Goal: Communication & Community: Answer question/provide support

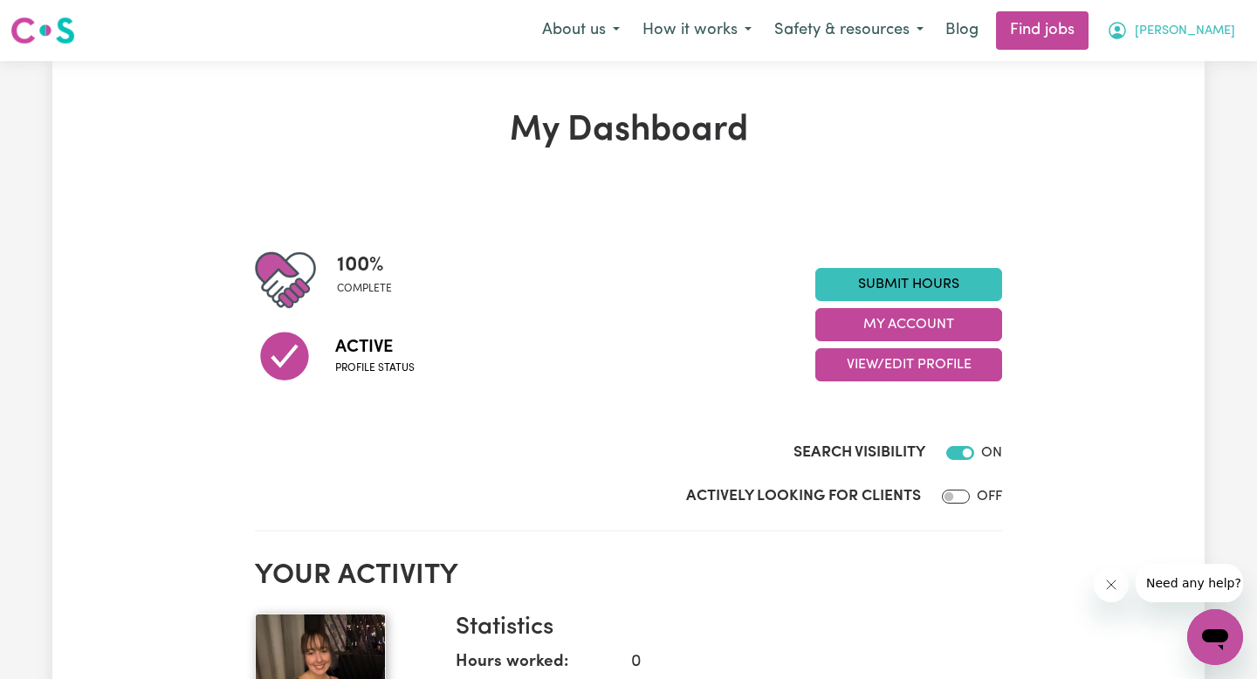
click at [1204, 31] on span "[PERSON_NAME]" at bounding box center [1185, 31] width 100 height 19
click at [1180, 73] on link "My Account" at bounding box center [1177, 68] width 138 height 33
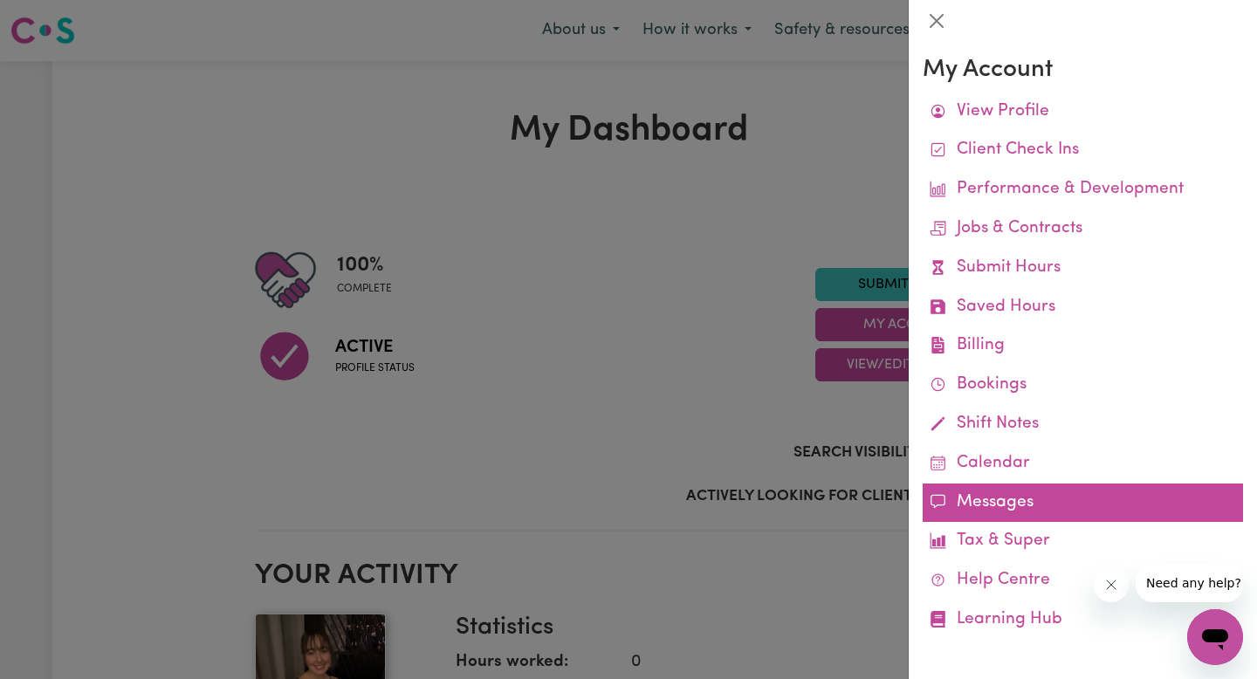
click at [976, 506] on link "Messages" at bounding box center [1083, 503] width 320 height 39
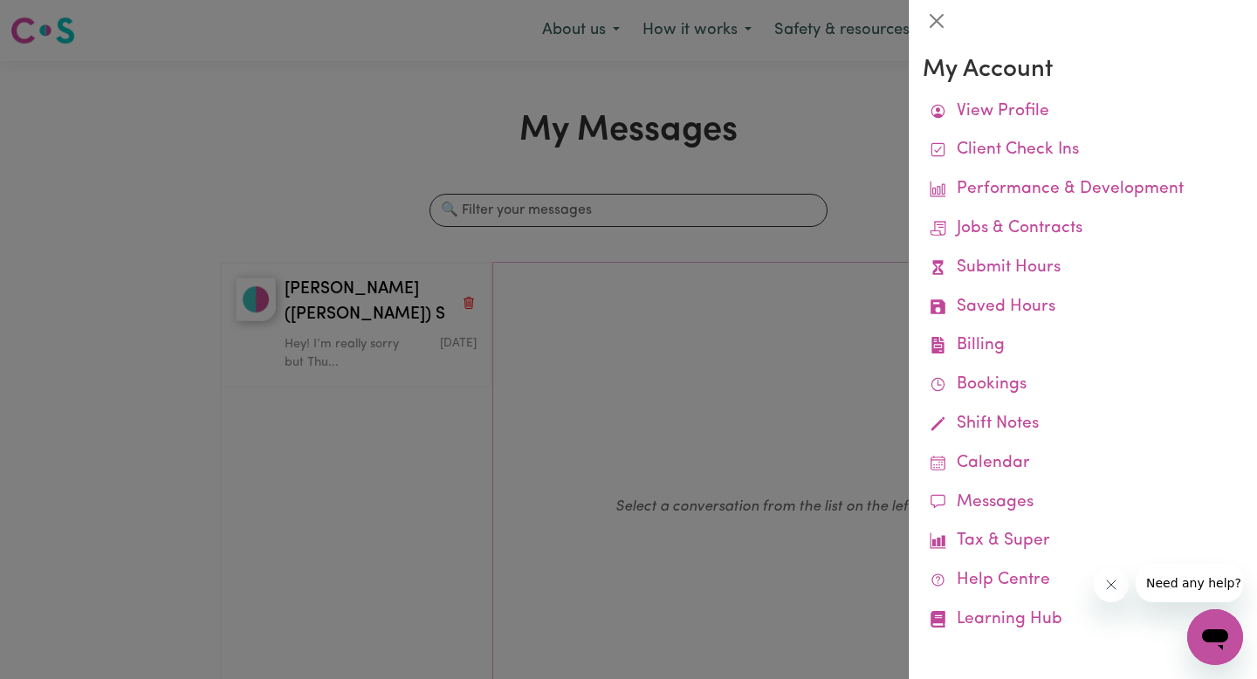
click at [1105, 582] on icon "Close message from company" at bounding box center [1111, 585] width 14 height 14
click at [325, 369] on div at bounding box center [628, 339] width 1257 height 679
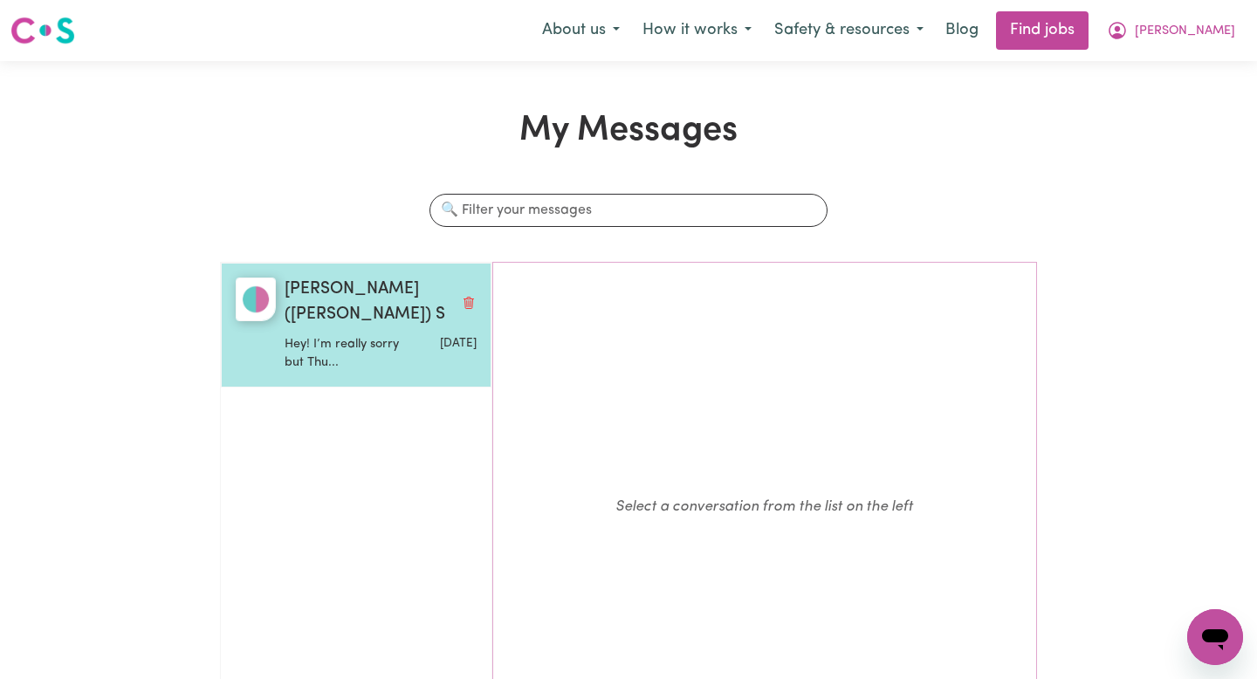
click at [317, 335] on p "Hey! I’m really sorry but Thu..." at bounding box center [349, 354] width 128 height 38
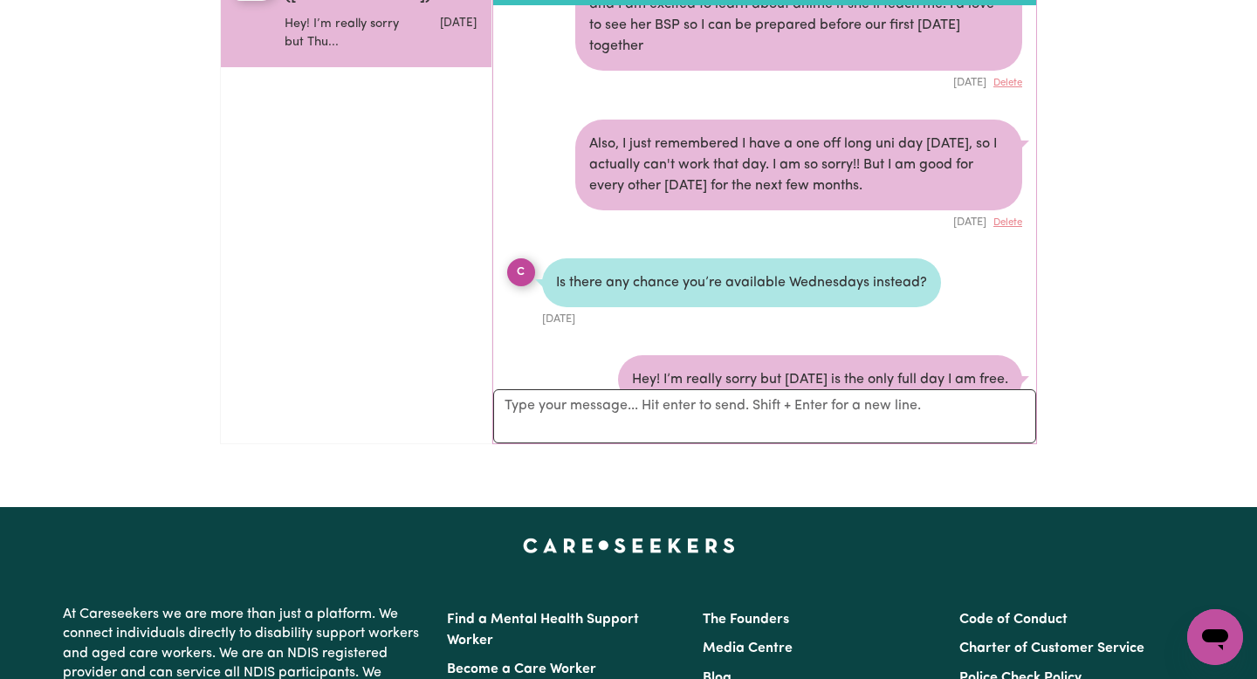
scroll to position [327, 0]
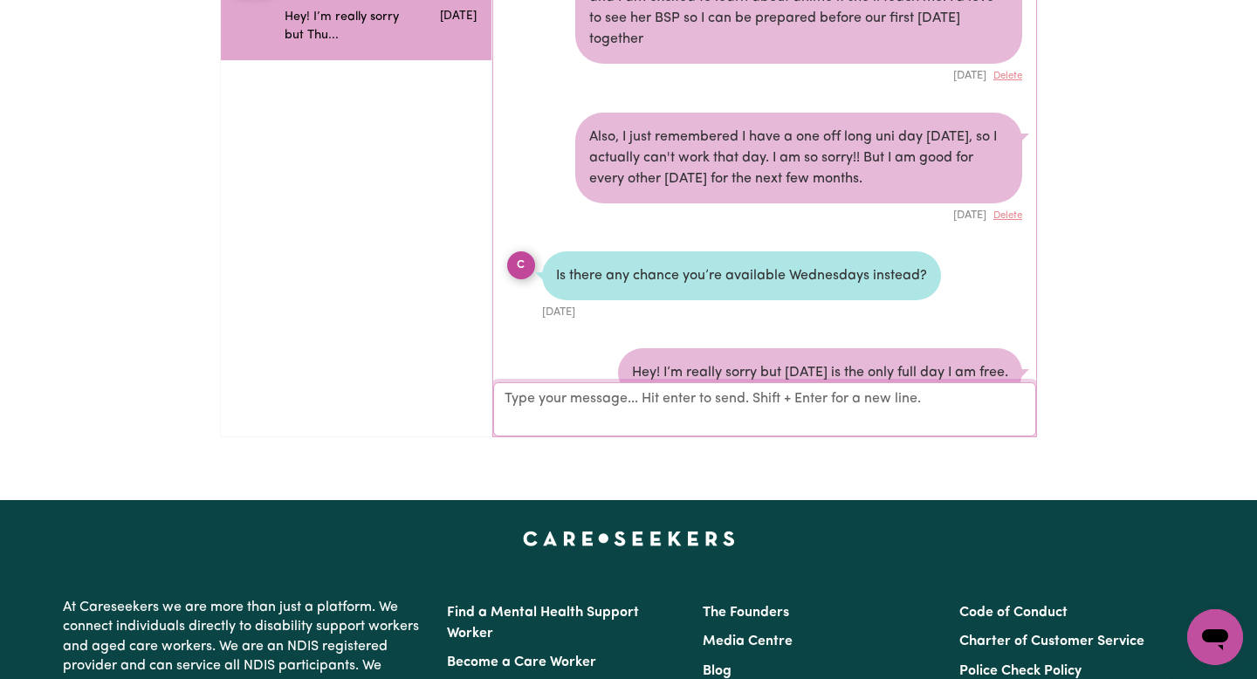
click at [741, 418] on textarea "Your reply" at bounding box center [764, 409] width 543 height 54
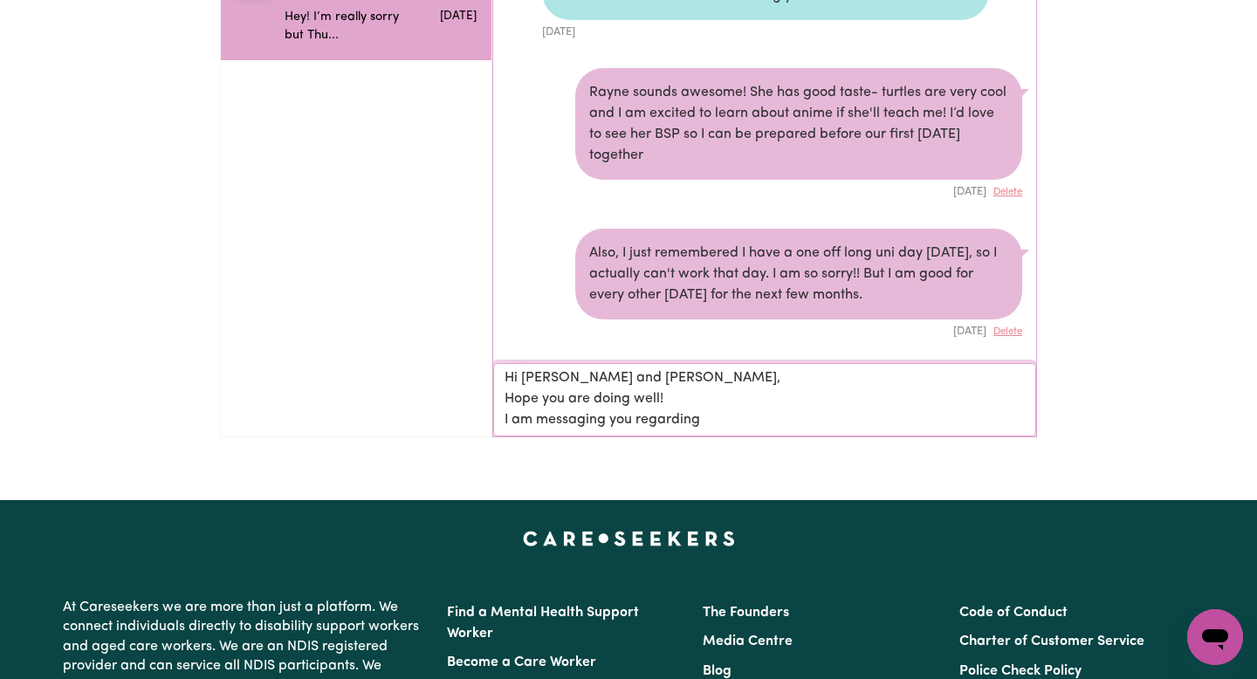
scroll to position [1233, 0]
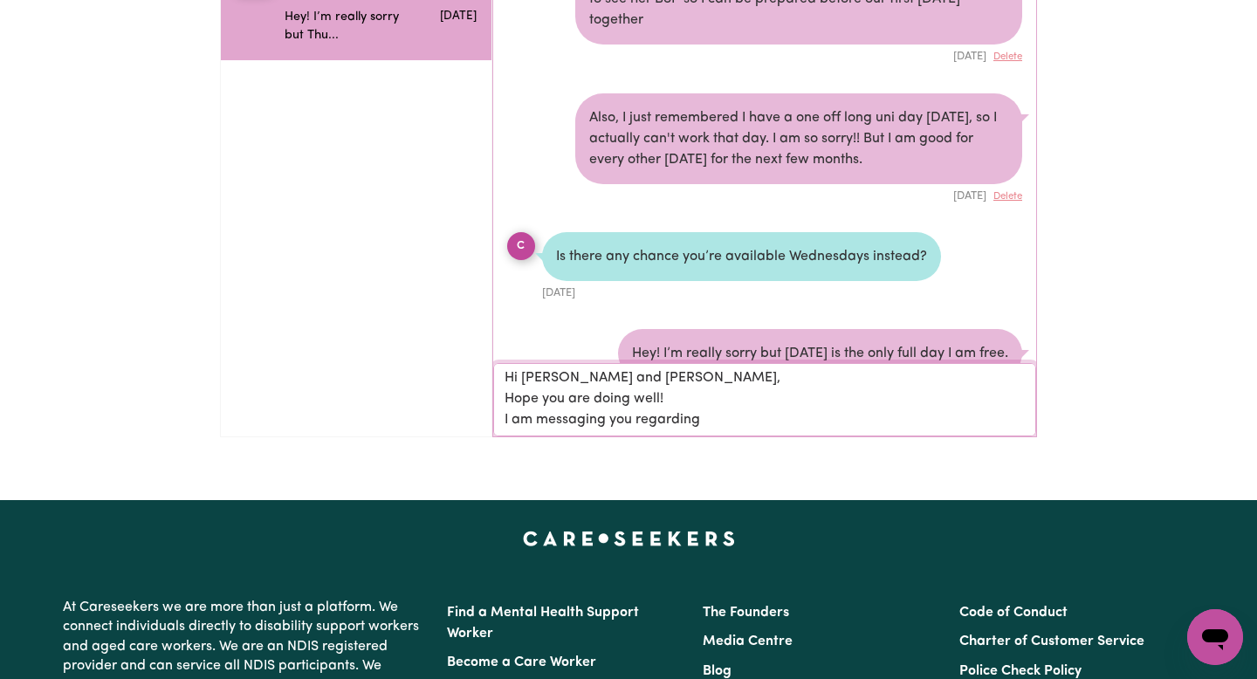
click at [602, 378] on textarea "Hi [PERSON_NAME] and [PERSON_NAME], Hope you are doing well! I am messaging you…" at bounding box center [764, 399] width 543 height 73
click at [613, 398] on textarea "Hi [PERSON_NAME], Hope you are doing well! I am messaging you regarding" at bounding box center [764, 399] width 543 height 73
click at [707, 433] on textarea "Hi [PERSON_NAME], Hope you are well! I am messaging you regarding" at bounding box center [764, 399] width 543 height 73
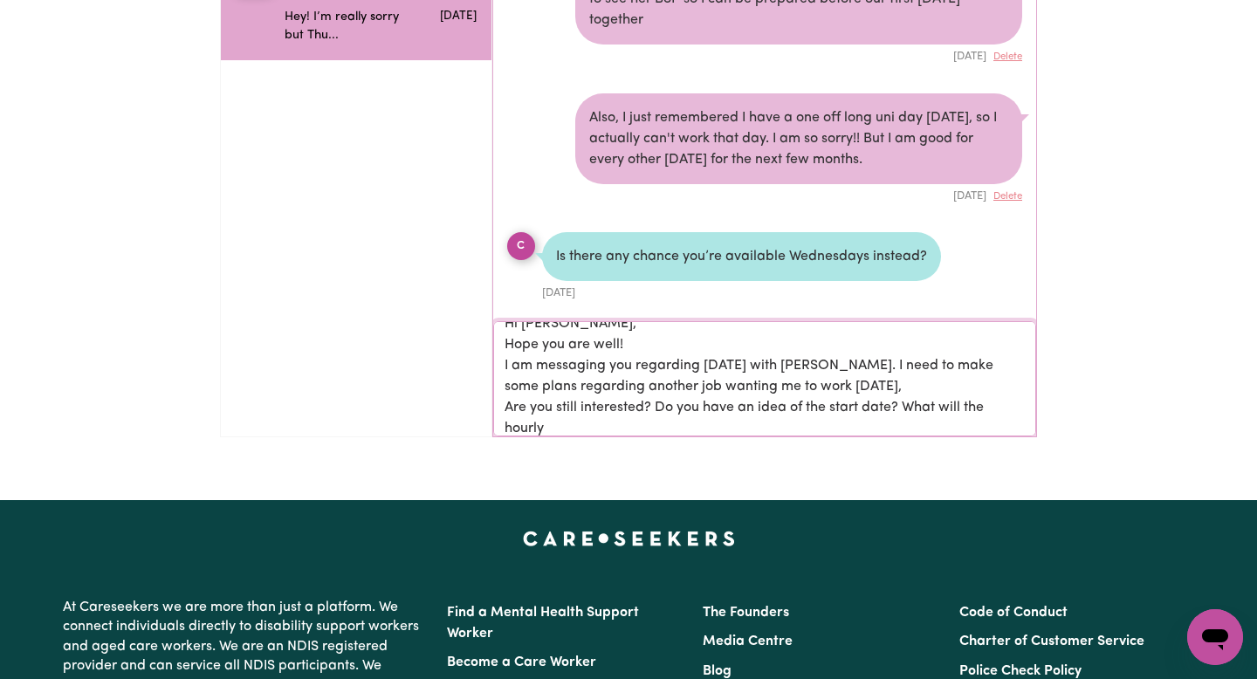
scroll to position [2, 0]
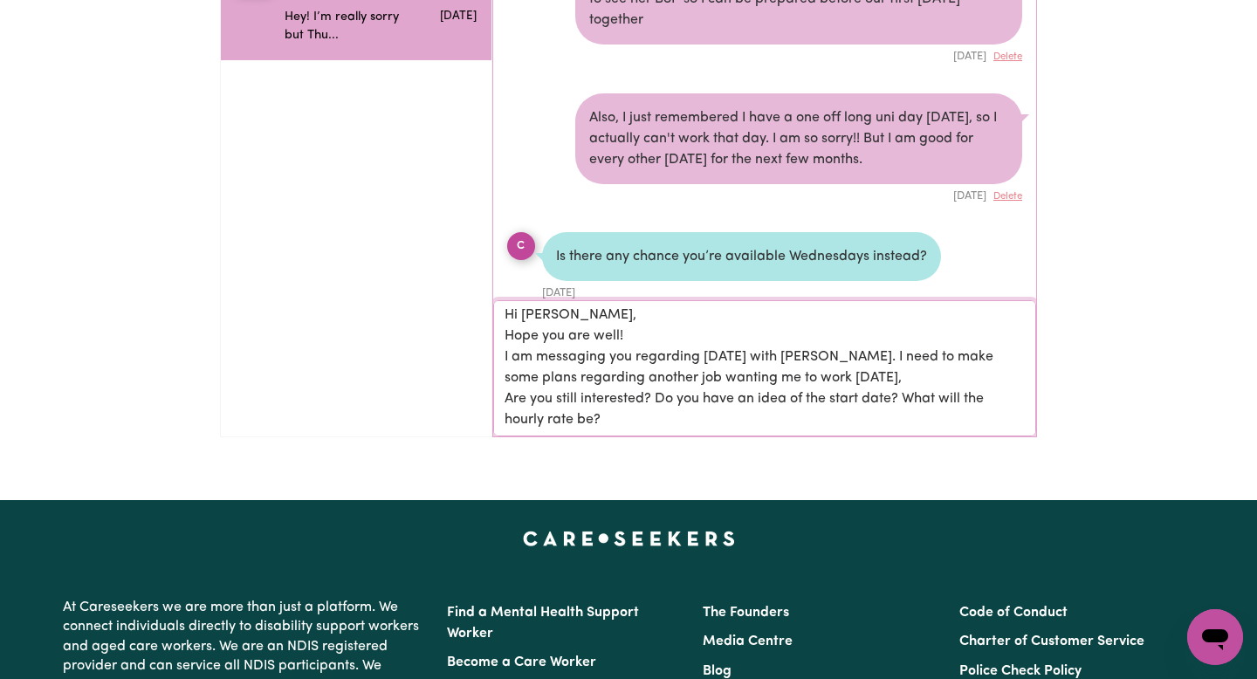
click at [840, 375] on textarea "Hi [PERSON_NAME], Hope you are well! I am messaging you regarding [DATE] with […" at bounding box center [764, 368] width 543 height 136
click at [868, 378] on textarea "Hi [PERSON_NAME], Hope you are well! I am messaging you regarding [DATE] with […" at bounding box center [764, 368] width 543 height 136
click at [782, 375] on textarea "Hi [PERSON_NAME], Hope you are well! I am messaging you regarding [DATE] with […" at bounding box center [764, 368] width 543 height 136
click at [875, 375] on textarea "Hi [PERSON_NAME], Hope you are well! I am messaging you regarding [DATE] with […" at bounding box center [764, 368] width 543 height 136
click at [504, 392] on textarea "Hi [PERSON_NAME], Hope you are well! I am messaging you regarding [DATE] with […" at bounding box center [764, 368] width 543 height 136
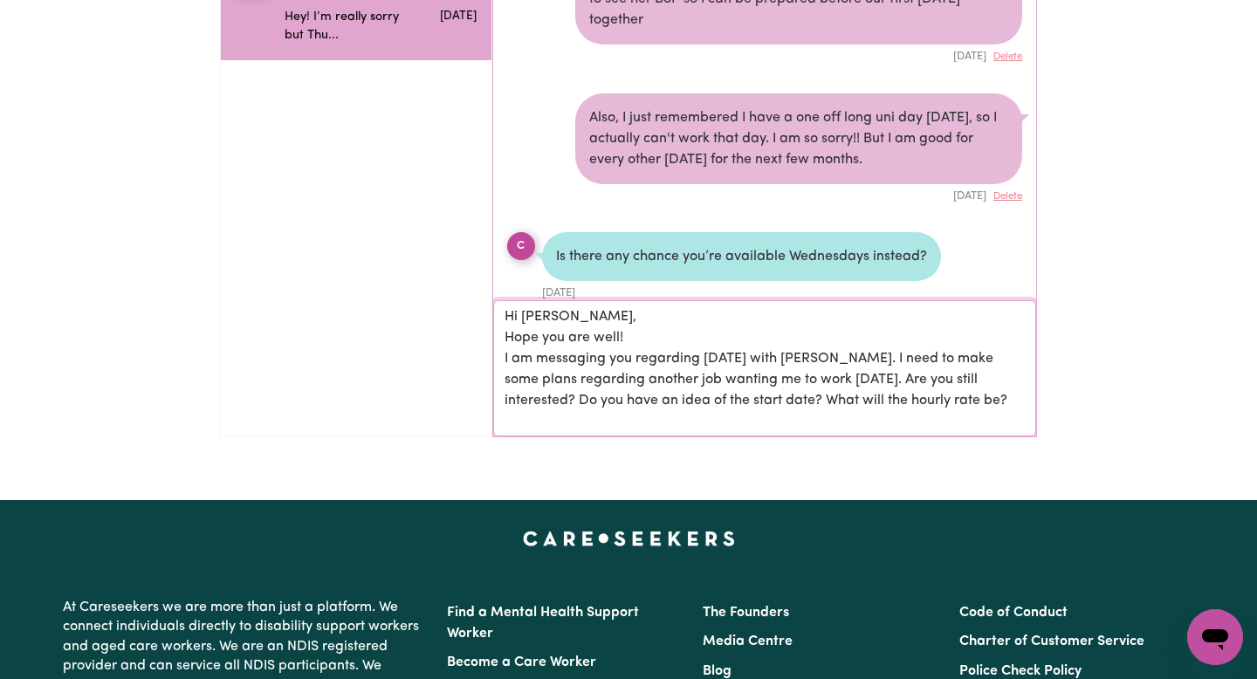
scroll to position [0, 0]
click at [1007, 376] on textarea "Hi [PERSON_NAME], Hope you are well! I am messaging you regarding [DATE] with […" at bounding box center [764, 368] width 543 height 136
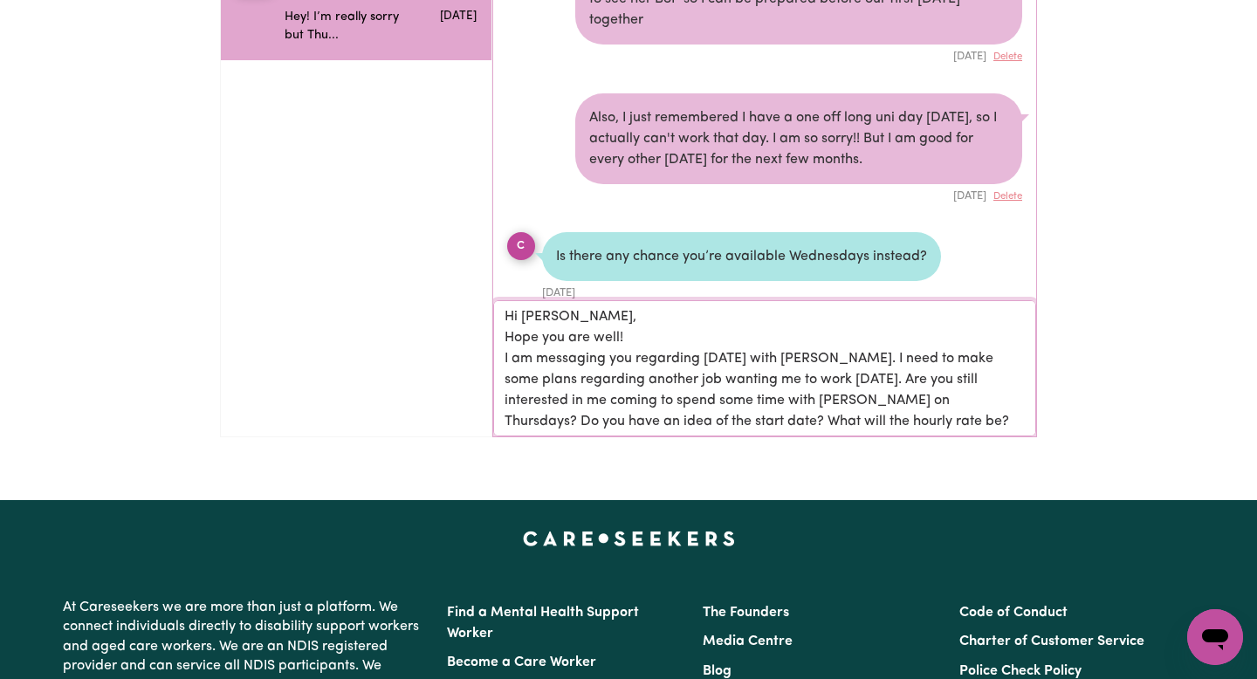
click at [885, 419] on textarea "Hi [PERSON_NAME], Hope you are well! I am messaging you regarding [DATE] with […" at bounding box center [764, 368] width 543 height 136
click at [878, 399] on textarea "Hi [PERSON_NAME], Hope you are well! I am messaging you regarding [DATE] with […" at bounding box center [764, 368] width 543 height 136
click at [640, 425] on textarea "Hi [PERSON_NAME], Hope you are well! I am messaging you regarding [DATE] with […" at bounding box center [764, 368] width 543 height 136
click at [662, 419] on textarea "Hi [PERSON_NAME], Hope you are well! I am messaging you regarding [DATE] with […" at bounding box center [764, 368] width 543 height 136
click at [830, 424] on textarea "Hi [PERSON_NAME], Hope you are well! I am messaging you regarding [DATE] with […" at bounding box center [764, 368] width 543 height 136
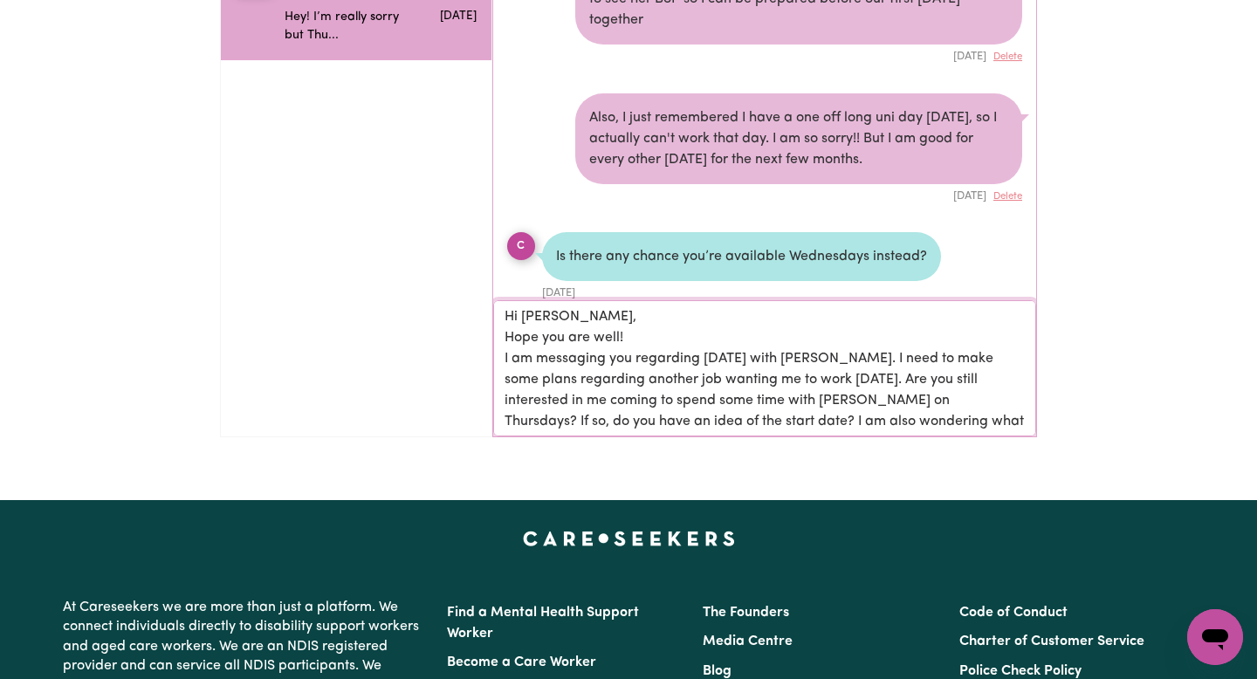
click at [829, 424] on textarea "Hi [PERSON_NAME], Hope you are well! I am messaging you regarding [DATE] with […" at bounding box center [764, 368] width 543 height 136
click at [916, 417] on textarea "Hi [PERSON_NAME], Hope you are well! I am messaging you regarding [DATE] with […" at bounding box center [764, 368] width 543 height 136
click at [1019, 420] on textarea "Hi [PERSON_NAME], Hope you are well! I am messaging you regarding [DATE] with […" at bounding box center [764, 368] width 543 height 136
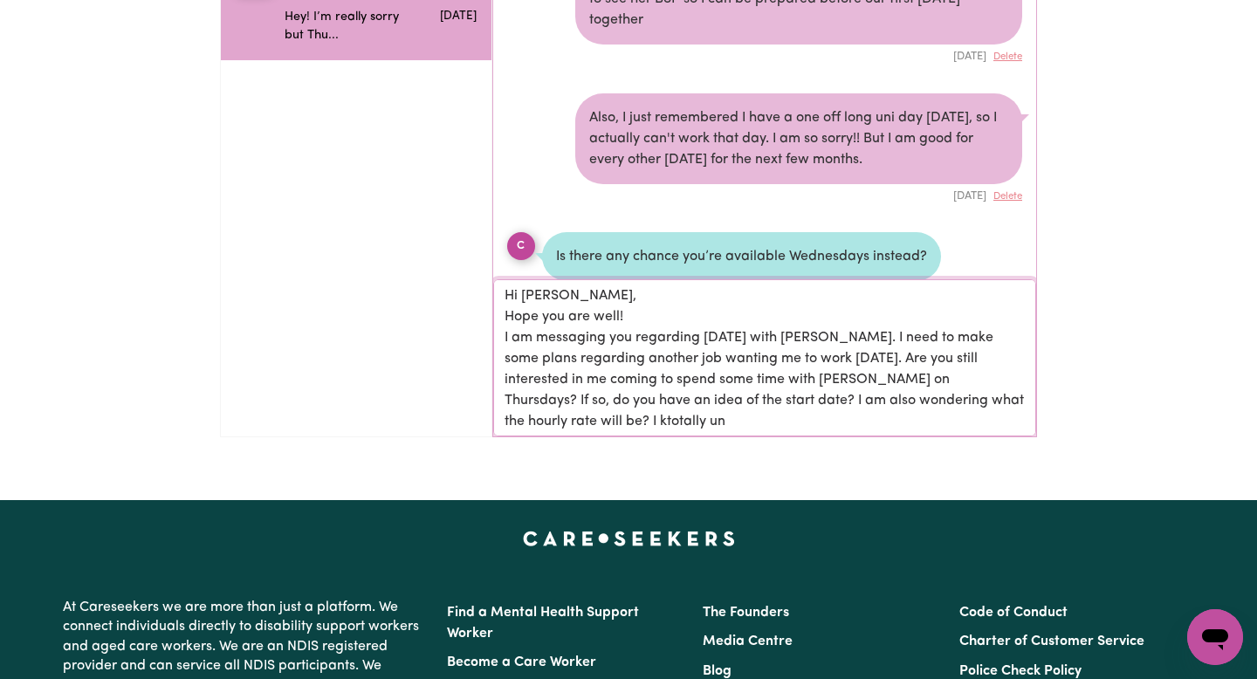
scroll to position [2, 0]
click at [982, 400] on textarea "Hi [PERSON_NAME], Hope you are well! I am messaging you regarding [DATE] with […" at bounding box center [764, 357] width 543 height 157
click at [919, 430] on textarea "Hi [PERSON_NAME], Hope you are well! I am messaging you regarding [DATE] with […" at bounding box center [764, 357] width 543 height 157
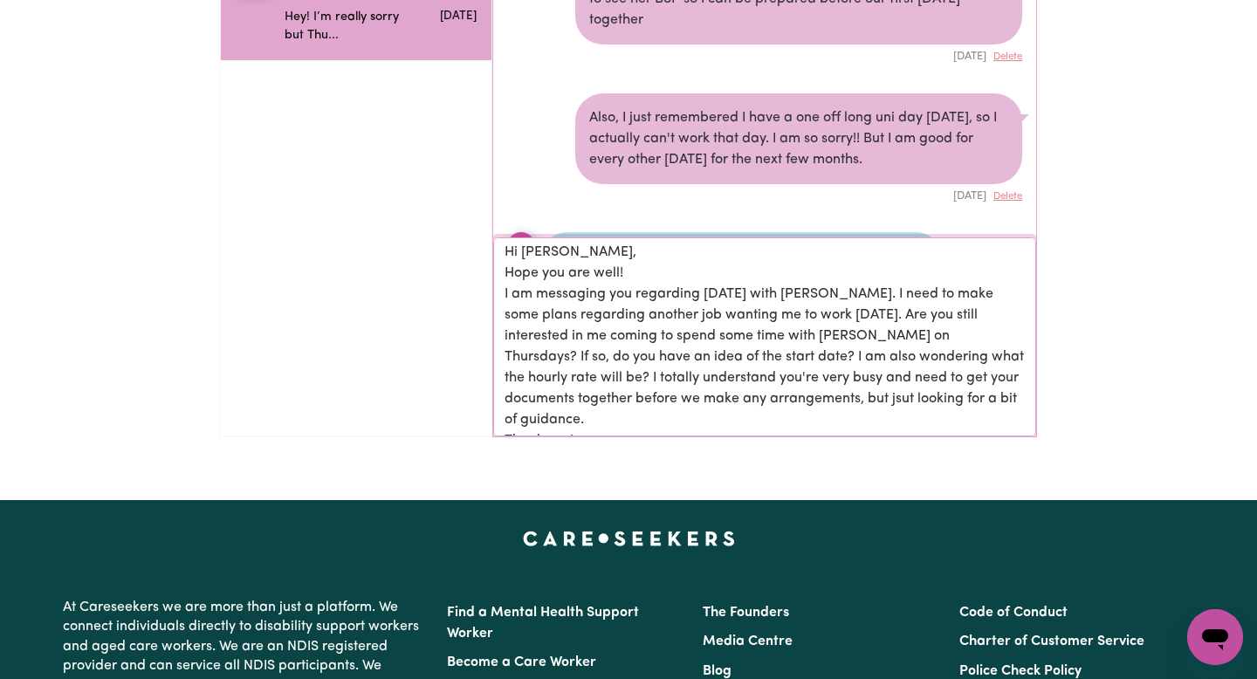
click at [702, 402] on textarea "Hi [PERSON_NAME], Hope you are well! I am messaging you regarding [DATE] with […" at bounding box center [764, 336] width 543 height 199
click at [703, 402] on textarea "Hi [PERSON_NAME], Hope you are well! I am messaging you regarding [DATE] with […" at bounding box center [764, 336] width 543 height 199
drag, startPoint x: 648, startPoint y: 316, endPoint x: 857, endPoint y: 320, distance: 209.6
click at [857, 320] on textarea "Hi [PERSON_NAME], Hope you are well! I am messaging you regarding [DATE] with […" at bounding box center [764, 336] width 543 height 199
click at [598, 315] on textarea "Hi [PERSON_NAME], Hope you are well! I am messaging you regarding [DATE] with […" at bounding box center [764, 336] width 543 height 199
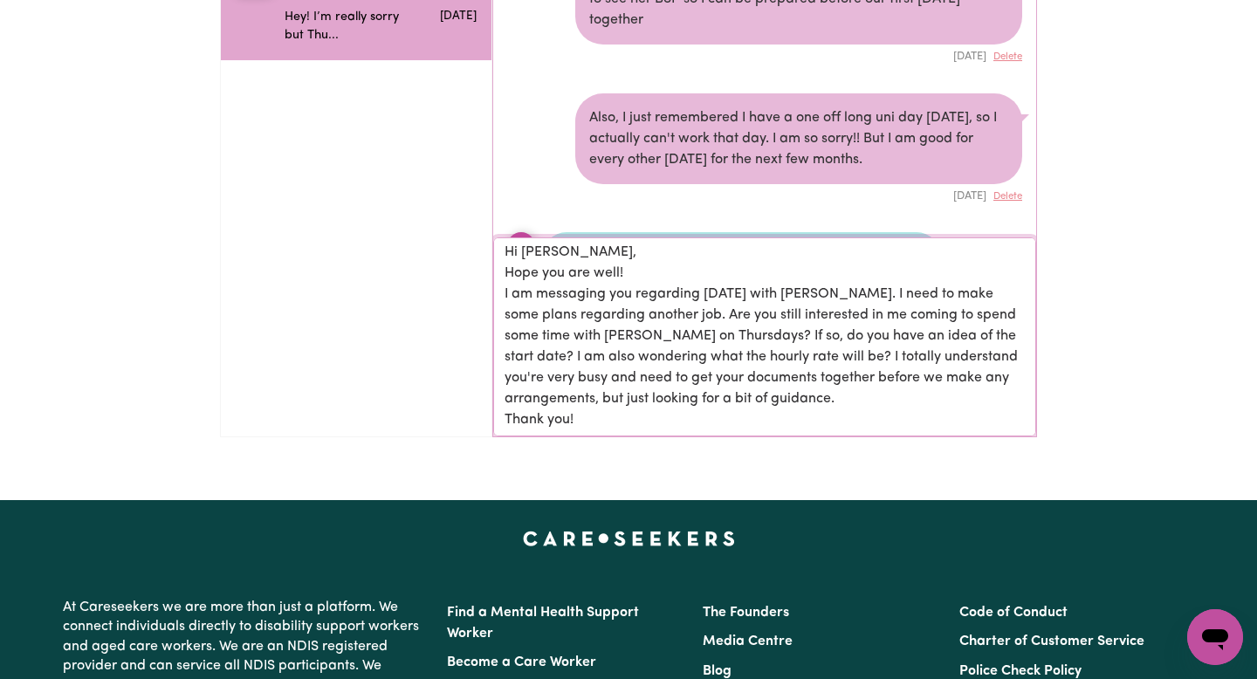
click at [598, 315] on textarea "Hi [PERSON_NAME], Hope you are well! I am messaging you regarding [DATE] with […" at bounding box center [764, 336] width 543 height 199
click at [716, 404] on textarea "Hi [PERSON_NAME], Hope you are well! I am messaging you regarding [DATE] with […" at bounding box center [764, 336] width 543 height 199
click at [759, 392] on textarea "Hi [PERSON_NAME], Hope you are well! I am messaging you regarding [DATE] with […" at bounding box center [764, 336] width 543 height 199
type textarea "Hi [PERSON_NAME], Hope you are well! I am messaging you regarding [DATE] with […"
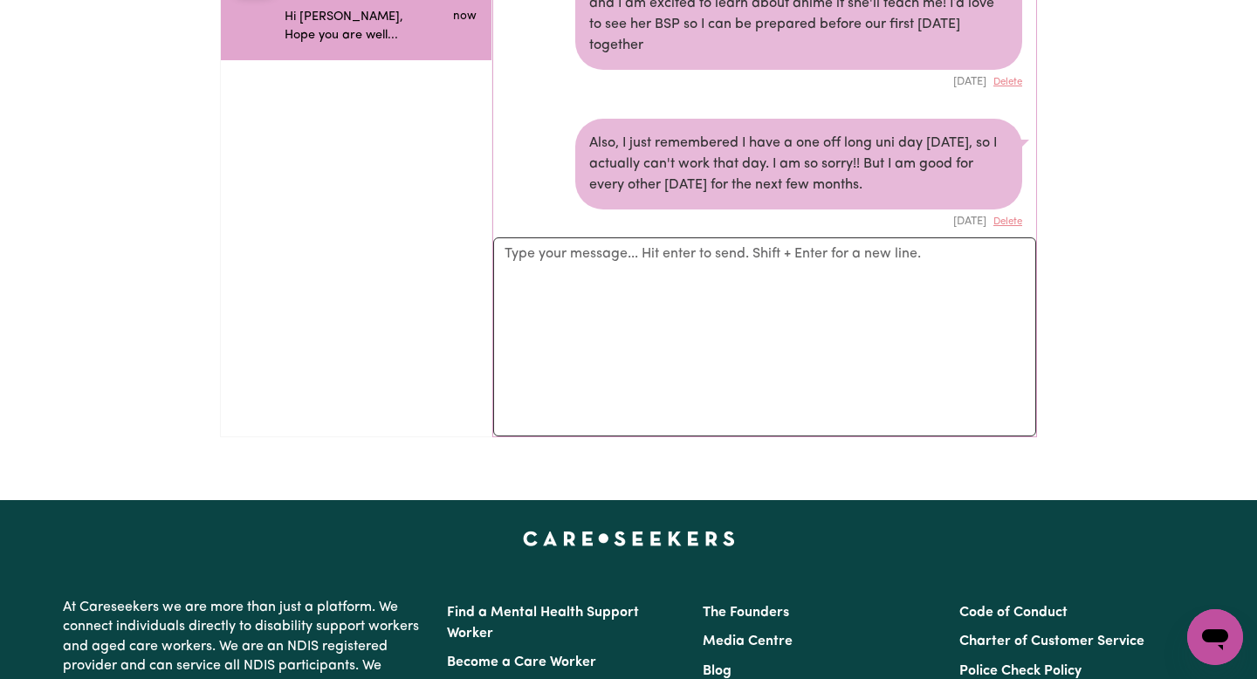
scroll to position [1139, 0]
